Goal: Check status: Check status

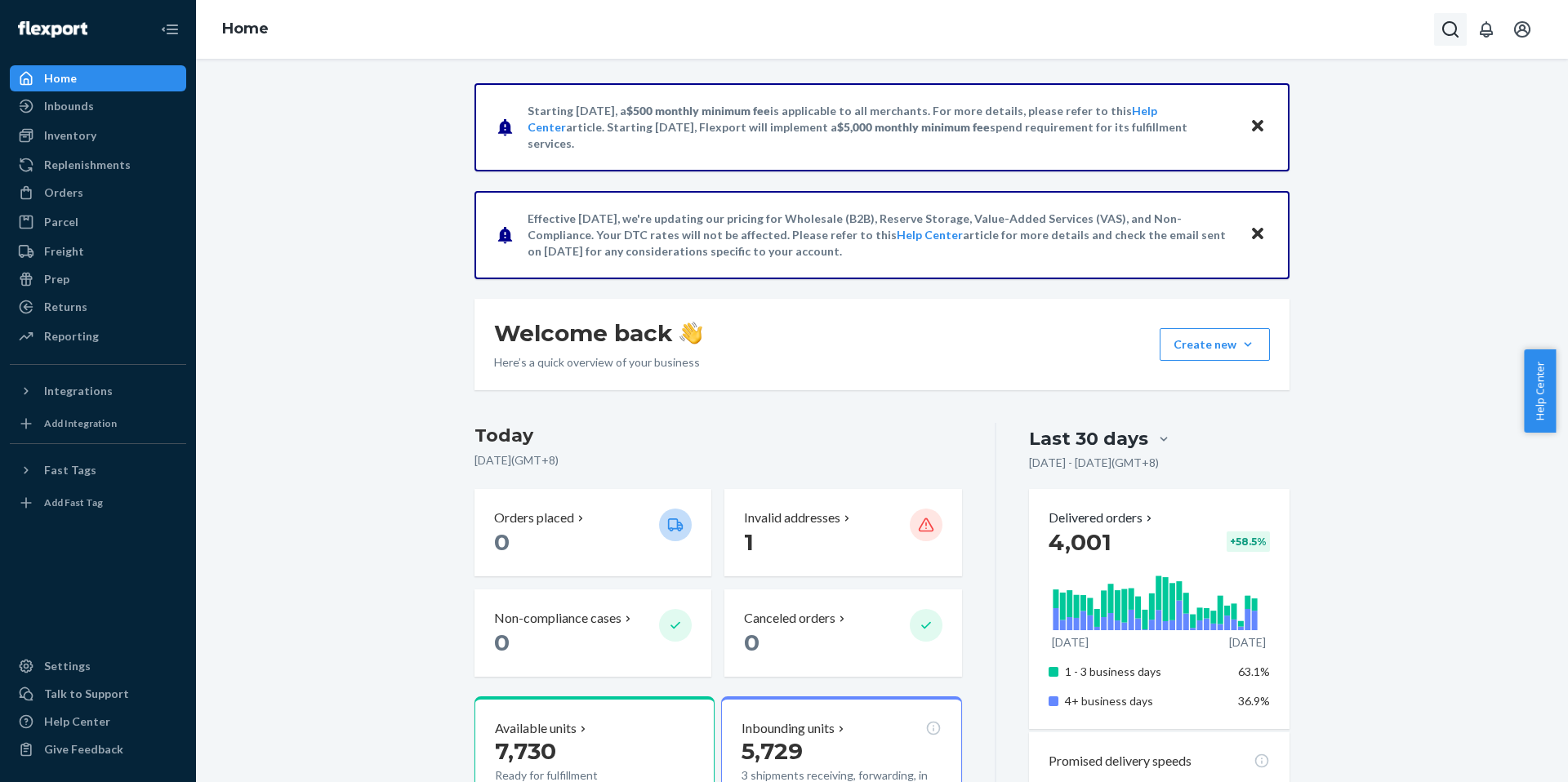
click at [1455, 31] on icon "Open Search Box" at bounding box center [1451, 30] width 17 height 17
type input "[PERSON_NAME]"
click at [1288, 97] on p "[PERSON_NAME]" at bounding box center [1296, 97] width 160 height 17
